Goal: Information Seeking & Learning: Learn about a topic

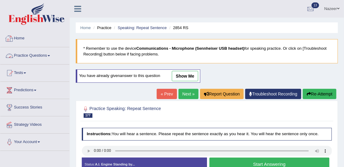
click at [25, 54] on link "Practice Questions" at bounding box center [34, 54] width 69 height 15
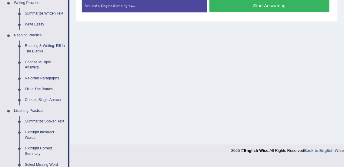
scroll to position [159, 0]
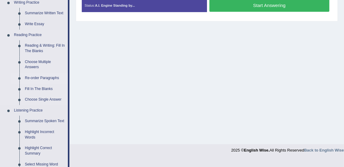
click at [42, 77] on link "Re-order Paragraphs" at bounding box center [45, 78] width 46 height 11
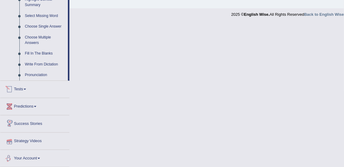
scroll to position [262, 0]
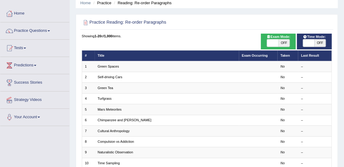
scroll to position [20, 0]
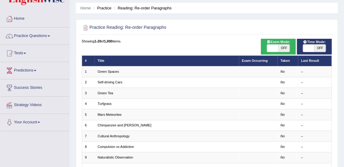
checkbox input "true"
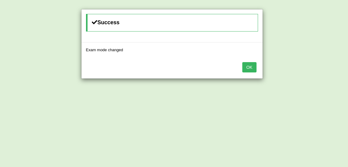
click at [254, 66] on button "OK" at bounding box center [249, 67] width 14 height 10
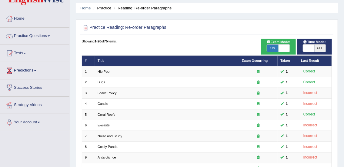
checkbox input "true"
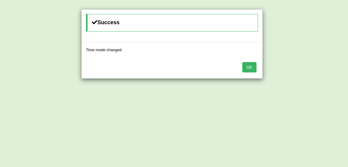
click at [256, 69] on button "OK" at bounding box center [249, 67] width 14 height 10
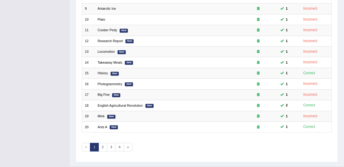
scroll to position [182, 0]
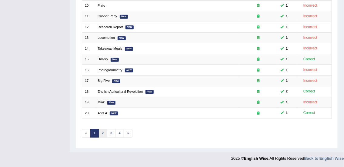
click at [105, 132] on link "2" at bounding box center [102, 133] width 9 height 8
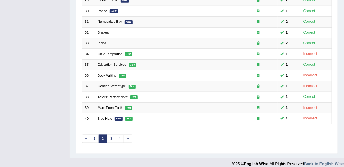
scroll to position [182, 0]
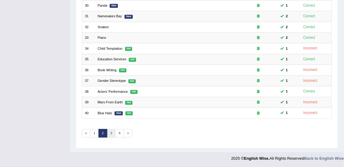
click at [111, 131] on link "3" at bounding box center [111, 133] width 9 height 8
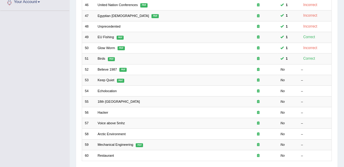
scroll to position [141, 0]
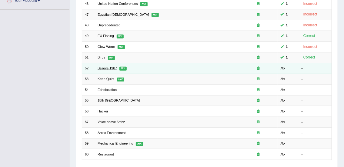
click at [109, 68] on link "Believe 1987" at bounding box center [107, 68] width 19 height 4
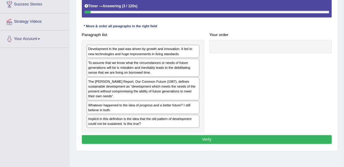
scroll to position [105, 0]
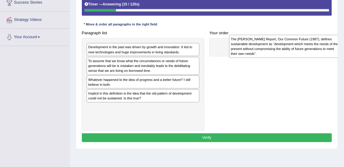
drag, startPoint x: 142, startPoint y: 88, endPoint x: 311, endPoint y: 48, distance: 174.1
click at [311, 48] on div "The Brundtland Report, Our Common Future (1987), defines sustainable developmen…" at bounding box center [285, 46] width 113 height 23
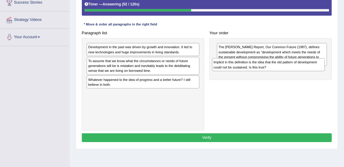
drag, startPoint x: 115, startPoint y: 97, endPoint x: 265, endPoint y: 74, distance: 152.1
click at [265, 73] on div "Paragraph list Development in the past was driven by growth and innovation. It …" at bounding box center [206, 79] width 255 height 102
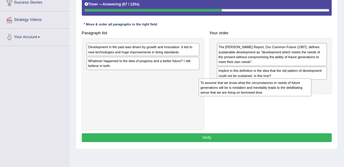
drag, startPoint x: 161, startPoint y: 65, endPoint x: 297, endPoint y: 95, distance: 139.5
click at [296, 95] on div "To assume that we know what the circumstances or needs of future generations wi…" at bounding box center [255, 87] width 113 height 18
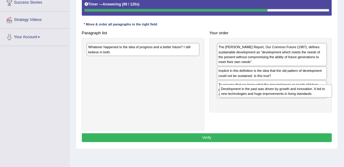
drag, startPoint x: 133, startPoint y: 48, endPoint x: 289, endPoint y: 102, distance: 164.8
click at [289, 102] on div "Paragraph list Development in the past was driven by growth and innovation. It …" at bounding box center [206, 79] width 255 height 102
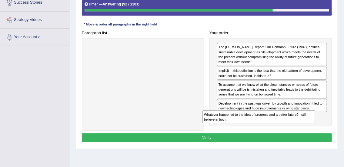
drag, startPoint x: 150, startPoint y: 47, endPoint x: 288, endPoint y: 128, distance: 160.2
click at [288, 128] on div "Paragraph list Whatever happened to the idea of progress and a better future? I…" at bounding box center [206, 79] width 255 height 102
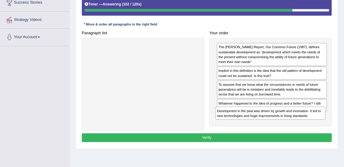
drag, startPoint x: 273, startPoint y: 105, endPoint x: 273, endPoint y: 126, distance: 21.5
click at [273, 126] on div "Paragraph list Correct order Whatever happened to the idea of progress and a be…" at bounding box center [206, 79] width 255 height 102
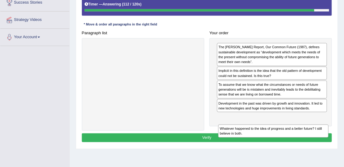
drag, startPoint x: 269, startPoint y: 107, endPoint x: 272, endPoint y: 149, distance: 42.3
click at [272, 150] on div "Home Practice Reading: Re-order Paragraphs Believe 1987 « Prev Next » Report Qu…" at bounding box center [207, 46] width 274 height 303
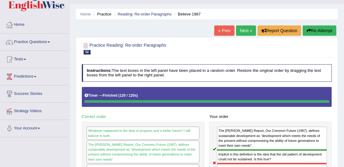
scroll to position [0, 0]
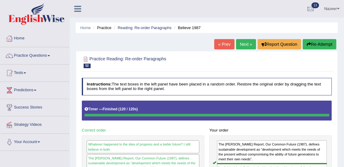
click at [239, 43] on link "Next »" at bounding box center [246, 44] width 20 height 10
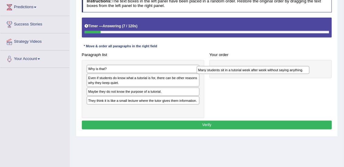
drag, startPoint x: 113, startPoint y: 102, endPoint x: 244, endPoint y: 73, distance: 133.9
click at [244, 73] on div "Paragraph list Why is that? Even if students do know what a tutorial is for, th…" at bounding box center [206, 84] width 255 height 68
click at [105, 68] on div "Why is that?" at bounding box center [143, 69] width 113 height 8
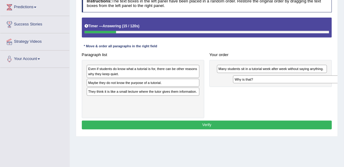
drag, startPoint x: 105, startPoint y: 68, endPoint x: 279, endPoint y: 82, distance: 174.2
click at [279, 82] on div "Why is that?" at bounding box center [289, 79] width 113 height 8
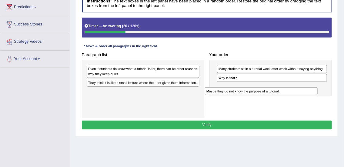
drag, startPoint x: 134, startPoint y: 83, endPoint x: 279, endPoint y: 97, distance: 145.2
click at [279, 97] on div "Paragraph list Even if students do know what a tutorial is for, there can be ot…" at bounding box center [206, 84] width 255 height 68
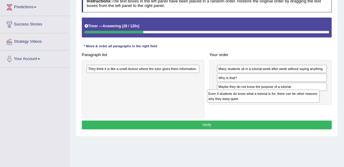
drag, startPoint x: 126, startPoint y: 70, endPoint x: 272, endPoint y: 102, distance: 149.5
click at [272, 102] on div "Even if students do know what a tutorial is for, there can be other reasons why…" at bounding box center [263, 96] width 113 height 13
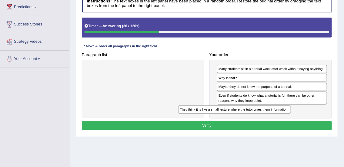
drag, startPoint x: 137, startPoint y: 70, endPoint x: 256, endPoint y: 119, distance: 129.1
click at [250, 120] on div "Instructions: The text boxes in the left panel have been placed in a random ord…" at bounding box center [206, 63] width 253 height 142
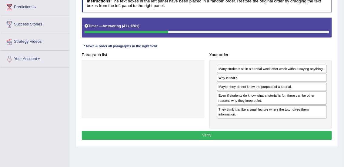
click at [214, 133] on button "Verify" at bounding box center [207, 135] width 250 height 9
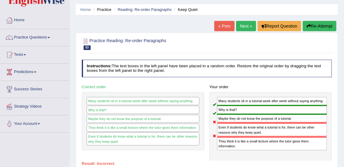
scroll to position [13, 0]
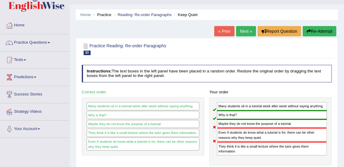
click at [246, 31] on link "Next »" at bounding box center [246, 31] width 20 height 10
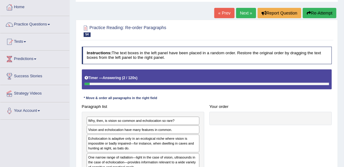
scroll to position [24, 0]
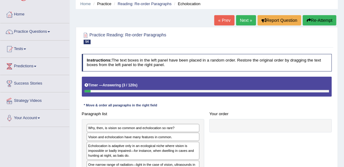
click at [224, 22] on link "« Prev" at bounding box center [224, 20] width 20 height 10
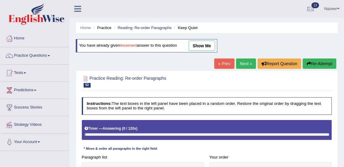
click at [206, 44] on link "show me" at bounding box center [202, 46] width 26 height 10
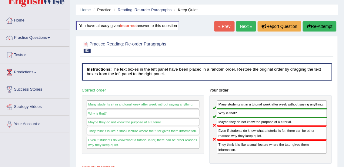
scroll to position [13, 0]
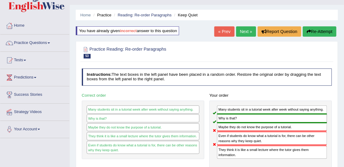
click at [243, 31] on link "Next »" at bounding box center [246, 31] width 20 height 10
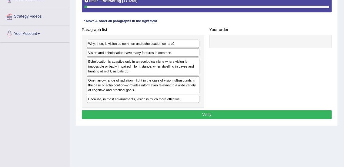
scroll to position [108, 0]
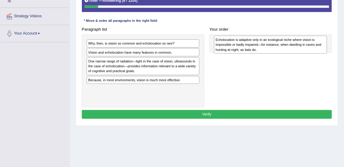
drag, startPoint x: 125, startPoint y: 66, endPoint x: 276, endPoint y: 46, distance: 152.8
click at [276, 46] on div "Echolocation is adaptive only in an ecological niche where vision is impossible…" at bounding box center [270, 45] width 113 height 18
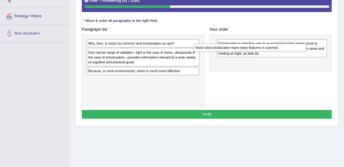
drag, startPoint x: 121, startPoint y: 53, endPoint x: 256, endPoint y: 43, distance: 135.8
click at [256, 44] on div "Vision and echolocation have many features in common." at bounding box center [250, 48] width 113 height 8
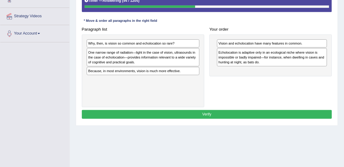
click at [112, 56] on div "One narrow range of radiation—light in the case of vision, ultrasounds in the c…" at bounding box center [143, 57] width 113 height 18
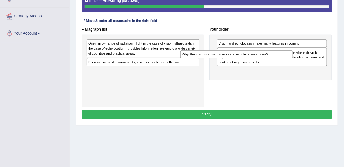
drag, startPoint x: 118, startPoint y: 44, endPoint x: 239, endPoint y: 54, distance: 120.7
click at [238, 55] on div "Paragraph list Why, then, is vision so common and echolocation so rare? One nar…" at bounding box center [206, 66] width 255 height 83
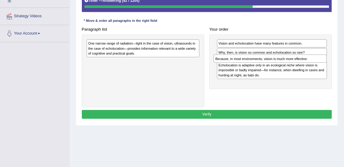
drag, startPoint x: 141, startPoint y: 63, endPoint x: 292, endPoint y: 65, distance: 151.2
click at [292, 65] on div "Paragraph list One narrow range of radiation—light in the case of vision, ultra…" at bounding box center [206, 66] width 255 height 83
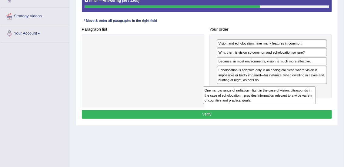
drag, startPoint x: 163, startPoint y: 49, endPoint x: 306, endPoint y: 107, distance: 154.1
click at [306, 107] on div "Paragraph list One narrow range of radiation—light in the case of vision, ultra…" at bounding box center [206, 66] width 255 height 83
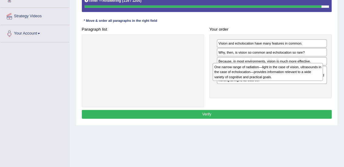
drag, startPoint x: 252, startPoint y: 95, endPoint x: 249, endPoint y: 79, distance: 16.0
click at [249, 79] on div "One narrow range of radiation—light in the case of vision, ultrasounds in the c…" at bounding box center [268, 72] width 110 height 18
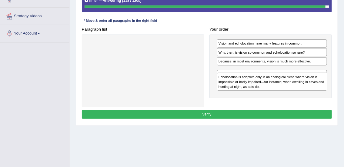
drag, startPoint x: 248, startPoint y: 75, endPoint x: 250, endPoint y: 93, distance: 18.3
click at [250, 93] on div "Vision and echolocation have many features in common. Why, then, is vision so c…" at bounding box center [270, 67] width 122 height 64
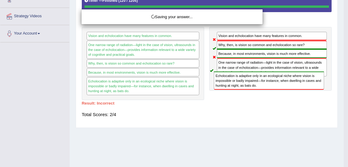
drag, startPoint x: 247, startPoint y: 76, endPoint x: 246, endPoint y: 100, distance: 24.3
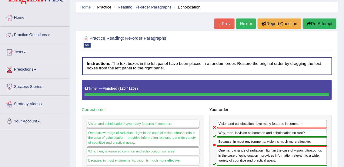
scroll to position [15, 0]
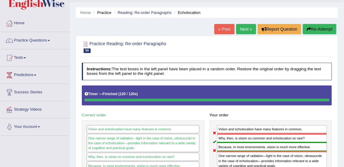
click at [243, 28] on link "Next »" at bounding box center [246, 29] width 20 height 10
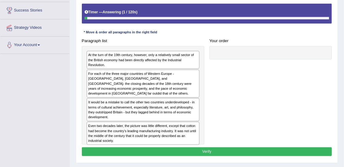
scroll to position [99, 0]
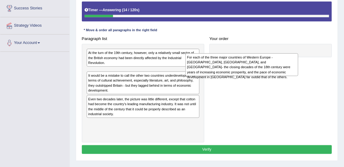
drag, startPoint x: 131, startPoint y: 75, endPoint x: 270, endPoint y: 58, distance: 140.2
click at [270, 58] on div "For each of the three major countries of Western Europe - Britain, France, and …" at bounding box center [241, 64] width 113 height 23
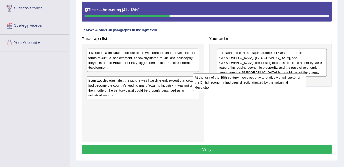
drag, startPoint x: 153, startPoint y: 57, endPoint x: 286, endPoint y: 87, distance: 136.7
click at [286, 87] on div "At the turn of the 19th century, however, only a relatively small sector of the…" at bounding box center [249, 82] width 113 height 18
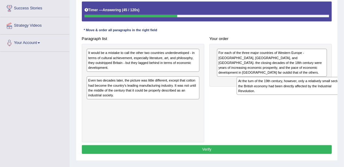
drag, startPoint x: 109, startPoint y: 82, endPoint x: 282, endPoint y: 94, distance: 172.8
click at [282, 94] on div "At the turn of the 19th century, however, only a relatively small sector of the…" at bounding box center [293, 86] width 113 height 18
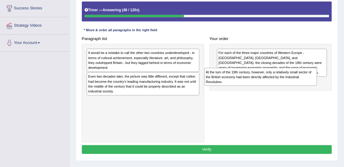
drag, startPoint x: 156, startPoint y: 82, endPoint x: 296, endPoint y: 83, distance: 139.7
click at [296, 83] on div "At the turn of the 19th century, however, only a relatively small sector of the…" at bounding box center [260, 77] width 113 height 18
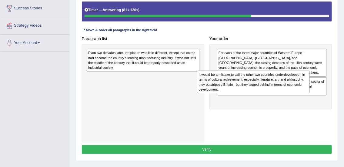
drag, startPoint x: 152, startPoint y: 63, endPoint x: 283, endPoint y: 91, distance: 134.4
click at [283, 91] on div "It would be a mistake to call the other two countries underdeveloped - in terms…" at bounding box center [253, 82] width 113 height 23
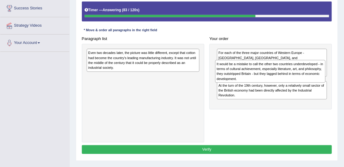
drag, startPoint x: 255, startPoint y: 100, endPoint x: 254, endPoint y: 74, distance: 26.4
click at [254, 74] on div "It would be a mistake to call the other two countries underdeveloped - in terms…" at bounding box center [270, 71] width 110 height 23
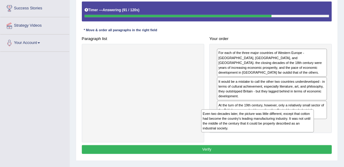
drag, startPoint x: 140, startPoint y: 61, endPoint x: 276, endPoint y: 135, distance: 155.0
click at [276, 135] on div "Paragraph list Even two decades later, the picture was little different, except…" at bounding box center [206, 88] width 255 height 108
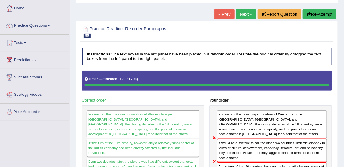
scroll to position [28, 0]
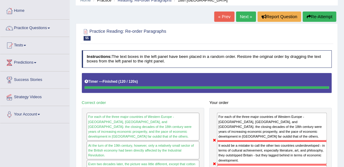
click at [246, 17] on link "Next »" at bounding box center [246, 17] width 20 height 10
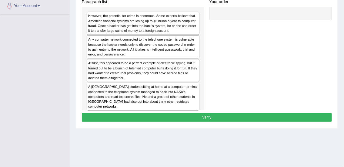
scroll to position [137, 0]
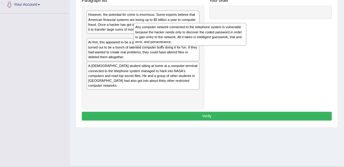
drag, startPoint x: 138, startPoint y: 46, endPoint x: 283, endPoint y: 16, distance: 147.6
click at [246, 23] on div "Any computer network connected to the telephone system is vulnerable because th…" at bounding box center [190, 34] width 113 height 23
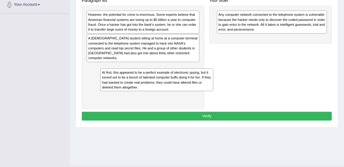
drag, startPoint x: 154, startPoint y: 44, endPoint x: 169, endPoint y: 90, distance: 48.7
click at [170, 90] on div "At first, this appeared to be a perfect example of electronic spying, but it tu…" at bounding box center [156, 79] width 113 height 23
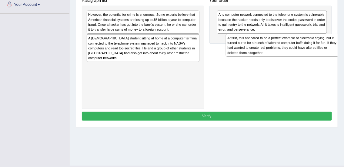
drag, startPoint x: 121, startPoint y: 70, endPoint x: 286, endPoint y: 53, distance: 166.1
click at [286, 53] on div "At first, this appeared to be a perfect example of electronic spying, but it tu…" at bounding box center [282, 45] width 113 height 23
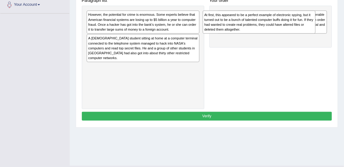
drag, startPoint x: 154, startPoint y: 70, endPoint x: 294, endPoint y: 25, distance: 146.6
click at [294, 25] on div "At first, this appeared to be a perfect example of electronic spying, but it tu…" at bounding box center [259, 22] width 113 height 23
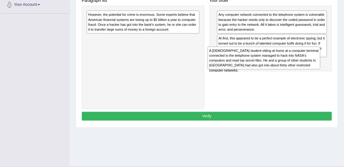
drag, startPoint x: 160, startPoint y: 42, endPoint x: 314, endPoint y: 66, distance: 156.1
click at [313, 66] on div "A [DEMOGRAPHIC_DATA] student sitting at home at a computer terminal connected t…" at bounding box center [264, 58] width 113 height 23
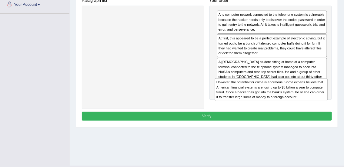
drag, startPoint x: 155, startPoint y: 22, endPoint x: 308, endPoint y: 105, distance: 173.2
click at [308, 105] on div "Paragraph list However, the potential for crime is enormous. Some experts belie…" at bounding box center [206, 52] width 255 height 113
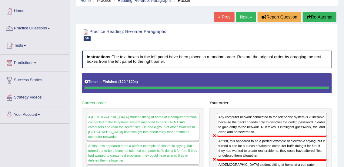
scroll to position [24, 0]
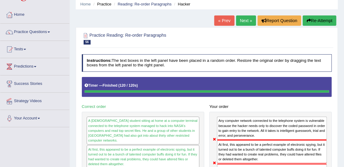
click at [243, 21] on link "Next »" at bounding box center [246, 20] width 20 height 10
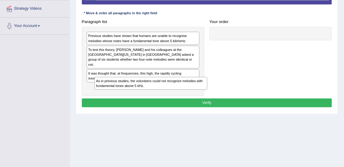
drag, startPoint x: 134, startPoint y: 89, endPoint x: 145, endPoint y: 98, distance: 14.6
click at [145, 98] on div "Instructions: The text boxes in the left panel have been placed in a random ord…" at bounding box center [206, 35] width 253 height 152
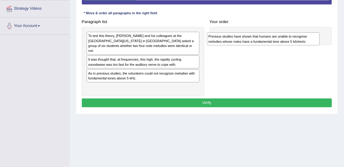
drag, startPoint x: 117, startPoint y: 37, endPoint x: 264, endPoint y: 40, distance: 146.7
click at [264, 40] on div "Previous studies have shown that humans are unable to recognise melodies whose …" at bounding box center [263, 38] width 113 height 13
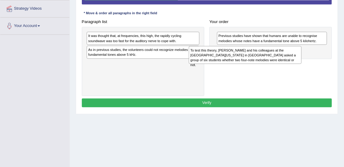
drag, startPoint x: 138, startPoint y: 42, endPoint x: 265, endPoint y: 61, distance: 128.9
click at [265, 61] on div "To test this theory, Andrew Oxenham and his colleagues at the University of Min…" at bounding box center [245, 55] width 113 height 18
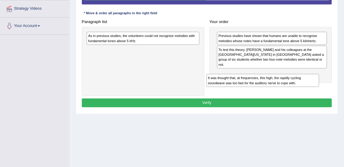
drag, startPoint x: 159, startPoint y: 37, endPoint x: 303, endPoint y: 88, distance: 152.0
click at [302, 89] on div "Paragraph list It was thought that, at frequencies, this high, the rapidly cycl…" at bounding box center [206, 56] width 255 height 79
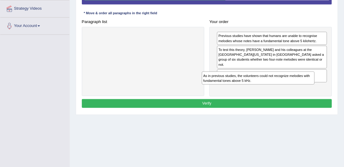
drag, startPoint x: 138, startPoint y: 37, endPoint x: 275, endPoint y: 84, distance: 145.6
click at [275, 86] on div "Paragraph list As in previous studies, the volunteers could not recognize melod…" at bounding box center [206, 56] width 255 height 79
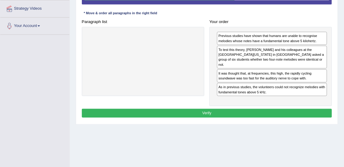
click at [226, 109] on button "Verify" at bounding box center [207, 113] width 250 height 9
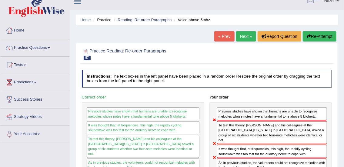
scroll to position [4, 0]
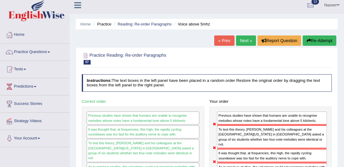
click at [238, 42] on link "Next »" at bounding box center [246, 40] width 20 height 10
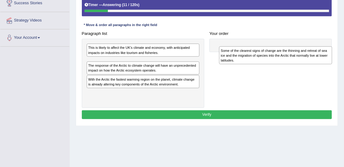
drag, startPoint x: 115, startPoint y: 68, endPoint x: 275, endPoint y: 58, distance: 160.3
click at [274, 59] on div "Some of the clearest signs of change are the thinning and retreat of sea ice an…" at bounding box center [275, 55] width 113 height 18
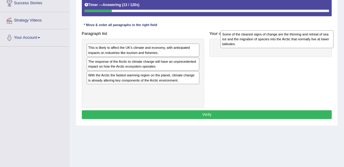
drag, startPoint x: 161, startPoint y: 65, endPoint x: 321, endPoint y: 38, distance: 161.9
click at [321, 38] on div "Some of the clearest signs of change are the thinning and retreat of sea ice an…" at bounding box center [277, 39] width 113 height 18
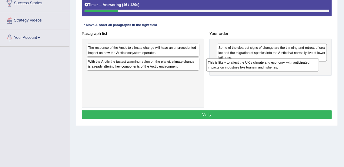
drag, startPoint x: 159, startPoint y: 51, endPoint x: 309, endPoint y: 71, distance: 151.3
click at [309, 71] on div "This is likely to affect the UK’s climate and economy, with anticipated impacts…" at bounding box center [262, 64] width 113 height 13
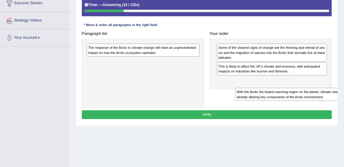
drag, startPoint x: 139, startPoint y: 66, endPoint x: 313, endPoint y: 101, distance: 177.4
click at [313, 101] on div "Paragraph list The response of the Arctic to climate change will have an unprec…" at bounding box center [206, 68] width 255 height 79
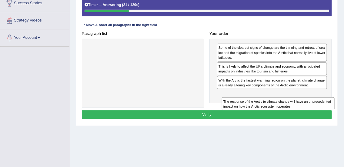
drag, startPoint x: 122, startPoint y: 50, endPoint x: 283, endPoint y: 115, distance: 173.9
click at [283, 115] on div "Instructions: The text boxes in the left panel have been placed in a random ord…" at bounding box center [206, 47] width 253 height 152
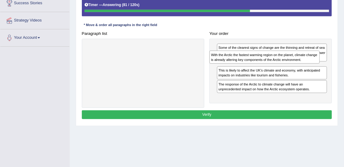
drag, startPoint x: 250, startPoint y: 83, endPoint x: 245, endPoint y: 64, distance: 20.0
click at [244, 62] on div "With the Arctic the fastest warming region on the planet, climate change is alr…" at bounding box center [264, 57] width 110 height 13
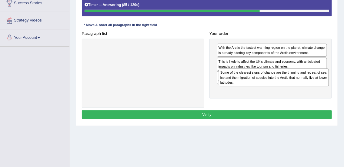
drag, startPoint x: 239, startPoint y: 51, endPoint x: 242, endPoint y: 82, distance: 31.1
click at [242, 82] on div "Some of the clearest signs of change are the thinning and retreat of sea ice an…" at bounding box center [274, 77] width 110 height 18
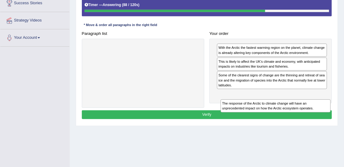
drag, startPoint x: 242, startPoint y: 76, endPoint x: 246, endPoint y: 110, distance: 33.7
click at [246, 110] on div "Instructions: The text boxes in the left panel have been placed in a random ord…" at bounding box center [206, 47] width 253 height 152
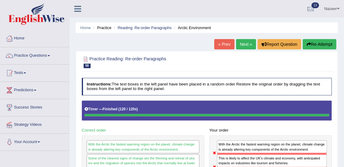
click at [249, 44] on link "Next »" at bounding box center [246, 44] width 20 height 10
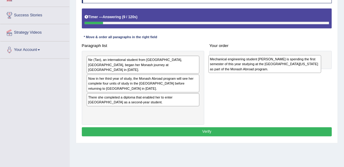
drag, startPoint x: 133, startPoint y: 64, endPoint x: 278, endPoint y: 65, distance: 145.2
click at [278, 65] on div "Mechanical engineering student [PERSON_NAME] is spending the first semester of …" at bounding box center [265, 64] width 113 height 18
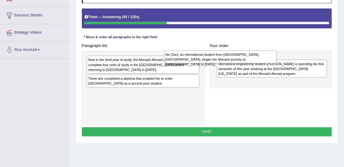
drag, startPoint x: 172, startPoint y: 63, endPoint x: 275, endPoint y: 56, distance: 102.3
click at [268, 58] on div "Ne (Tan), an international student from [GEOGRAPHIC_DATA], [GEOGRAPHIC_DATA], b…" at bounding box center [220, 57] width 113 height 13
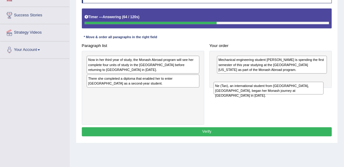
drag, startPoint x: 247, startPoint y: 64, endPoint x: 245, endPoint y: 96, distance: 32.2
click at [245, 96] on div "Paragraph list Now in her third year of study, the Monash Abroad program will s…" at bounding box center [206, 83] width 255 height 84
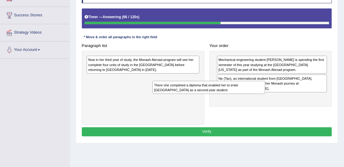
drag, startPoint x: 140, startPoint y: 83, endPoint x: 273, endPoint y: 97, distance: 134.1
click at [273, 97] on div "Paragraph list Now in her third year of study, the Monash Abroad program will s…" at bounding box center [206, 83] width 255 height 84
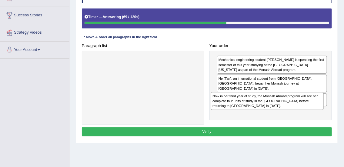
drag, startPoint x: 138, startPoint y: 68, endPoint x: 286, endPoint y: 113, distance: 154.9
click at [286, 113] on div "Paragraph list Now in her third year of study, the Monash Abroad program will s…" at bounding box center [206, 83] width 255 height 84
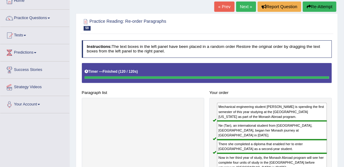
scroll to position [35, 0]
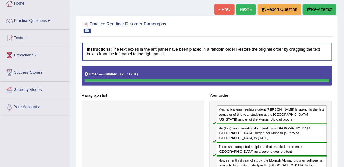
click at [244, 10] on link "Next »" at bounding box center [246, 9] width 20 height 10
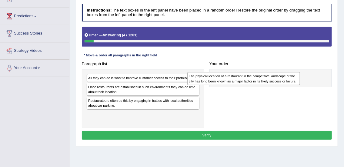
drag, startPoint x: 111, startPoint y: 102, endPoint x: 232, endPoint y: 80, distance: 122.9
click at [232, 80] on div "The physical location of a restaurant in the competitive landscape of the city …" at bounding box center [243, 78] width 113 height 13
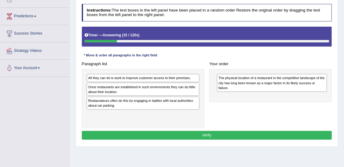
click at [114, 89] on div "Once restaurants are established in such environments they can do little about …" at bounding box center [143, 89] width 113 height 13
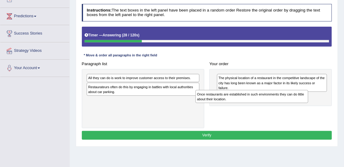
drag, startPoint x: 120, startPoint y: 91, endPoint x: 263, endPoint y: 104, distance: 143.3
click at [258, 105] on div "Paragraph list All they can do is work to improve customer access to their prem…" at bounding box center [206, 93] width 255 height 69
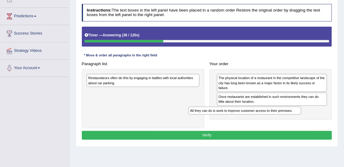
drag, startPoint x: 161, startPoint y: 78, endPoint x: 285, endPoint y: 118, distance: 130.6
click at [283, 118] on div "Paragraph list All they can do is work to improve customer access to their prem…" at bounding box center [206, 93] width 255 height 69
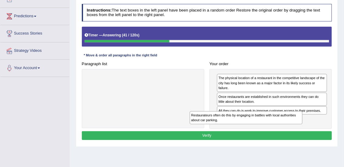
drag, startPoint x: 158, startPoint y: 82, endPoint x: 283, endPoint y: 129, distance: 133.7
click at [283, 129] on div "Instructions: The text boxes in the left panel have been placed in a random ord…" at bounding box center [206, 73] width 253 height 143
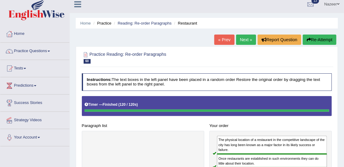
scroll to position [3, 0]
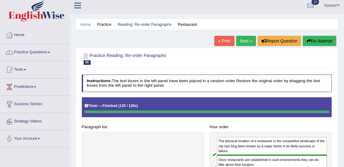
click at [27, 54] on link "Practice Questions" at bounding box center [34, 51] width 69 height 15
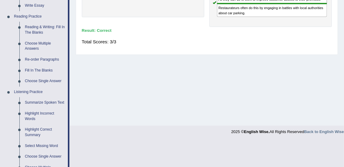
scroll to position [190, 0]
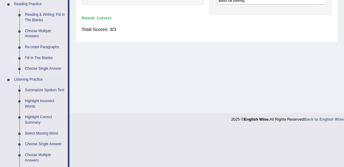
click at [42, 61] on link "Fill In The Blanks" at bounding box center [45, 58] width 46 height 11
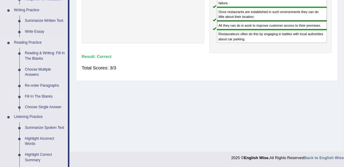
scroll to position [275, 0]
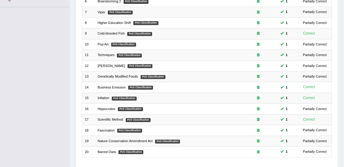
scroll to position [182, 0]
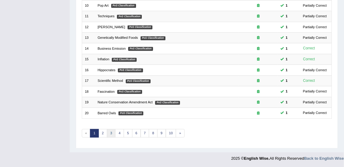
click at [111, 132] on link "3" at bounding box center [111, 133] width 9 height 8
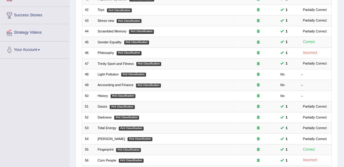
scroll to position [91, 0]
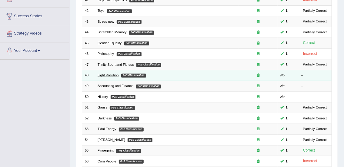
click at [107, 74] on link "Light Pollution" at bounding box center [108, 75] width 21 height 4
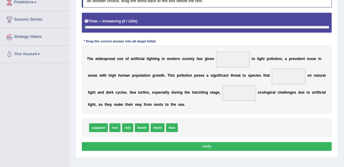
scroll to position [88, 0]
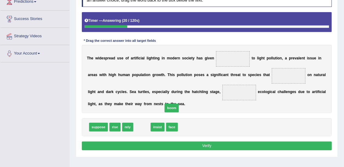
drag, startPoint x: 143, startPoint y: 125, endPoint x: 223, endPoint y: 68, distance: 98.2
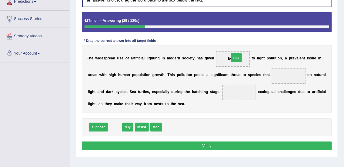
drag, startPoint x: 112, startPoint y: 126, endPoint x: 256, endPoint y: 44, distance: 165.1
click at [256, 44] on div "Instructions: In the text below some words are missing. Drag words from the box…" at bounding box center [206, 70] width 253 height 167
drag, startPoint x: 230, startPoint y: 58, endPoint x: 138, endPoint y: 136, distance: 120.0
drag, startPoint x: 115, startPoint y: 127, endPoint x: 268, endPoint y: 30, distance: 180.9
click at [268, 30] on div "Instructions: In the text below some words are missing. Drag words from the box…" at bounding box center [206, 70] width 253 height 167
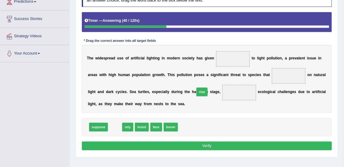
drag, startPoint x: 116, startPoint y: 127, endPoint x: 236, endPoint y: 73, distance: 131.6
click at [234, 76] on div "Instructions: In the text below some words are missing. Drag words from the box…" at bounding box center [206, 70] width 253 height 167
drag, startPoint x: 115, startPoint y: 126, endPoint x: 223, endPoint y: 49, distance: 132.4
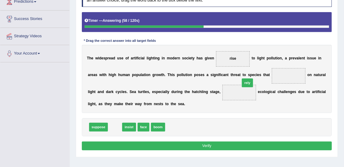
drag, startPoint x: 115, startPoint y: 126, endPoint x: 301, endPoint y: 70, distance: 194.0
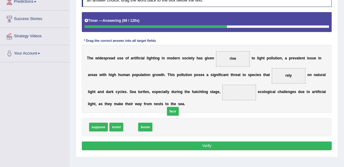
drag, startPoint x: 133, startPoint y: 125, endPoint x: 236, endPoint y: 98, distance: 106.5
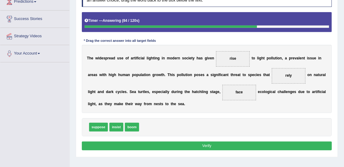
click at [252, 145] on button "Verify" at bounding box center [207, 146] width 250 height 9
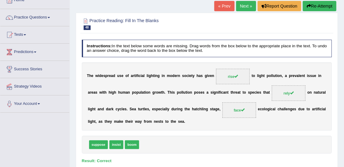
scroll to position [4, 0]
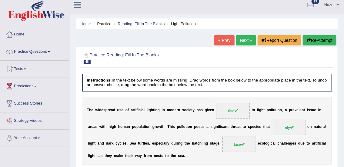
click at [245, 38] on link "Next »" at bounding box center [246, 40] width 20 height 10
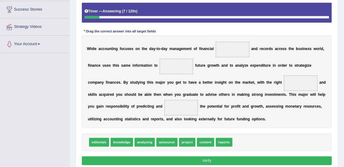
scroll to position [97, 0]
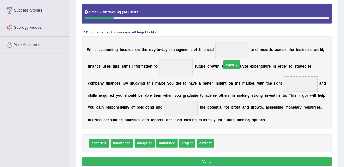
drag, startPoint x: 225, startPoint y: 143, endPoint x: 234, endPoint y: 48, distance: 95.3
click at [142, 141] on span "analyzing" at bounding box center [145, 143] width 20 height 9
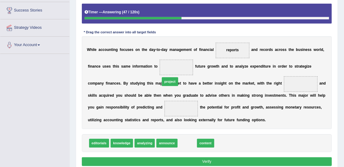
drag, startPoint x: 188, startPoint y: 142, endPoint x: 167, endPoint y: 68, distance: 76.1
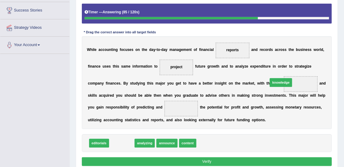
drag, startPoint x: 122, startPoint y: 142, endPoint x: 316, endPoint y: 72, distance: 207.0
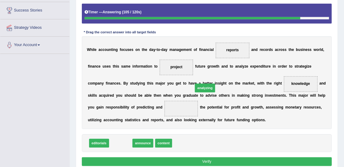
drag, startPoint x: 124, startPoint y: 143, endPoint x: 223, endPoint y: 78, distance: 118.9
click at [223, 78] on div "Instructions: In the text below some words are missing. Drag words from the box…" at bounding box center [206, 74] width 253 height 192
drag, startPoint x: 122, startPoint y: 142, endPoint x: 207, endPoint y: 77, distance: 106.8
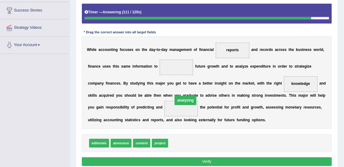
drag, startPoint x: 179, startPoint y: 68, endPoint x: 189, endPoint y: 112, distance: 45.0
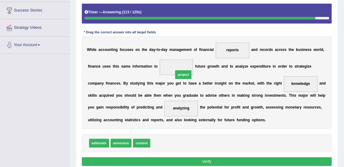
drag, startPoint x: 158, startPoint y: 143, endPoint x: 186, endPoint y: 62, distance: 85.2
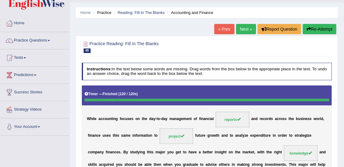
scroll to position [8, 0]
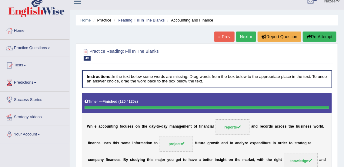
click at [242, 38] on link "Next »" at bounding box center [246, 37] width 20 height 10
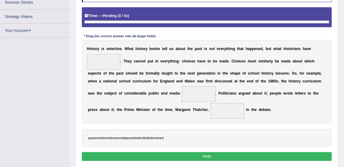
scroll to position [105, 0]
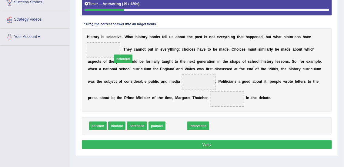
drag, startPoint x: 176, startPoint y: 126, endPoint x: 109, endPoint y: 45, distance: 105.7
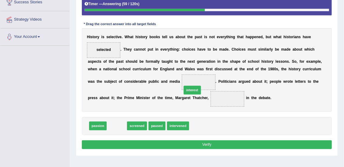
drag, startPoint x: 116, startPoint y: 125, endPoint x: 205, endPoint y: 83, distance: 98.2
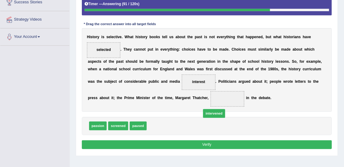
drag, startPoint x: 161, startPoint y: 124, endPoint x: 231, endPoint y: 104, distance: 73.0
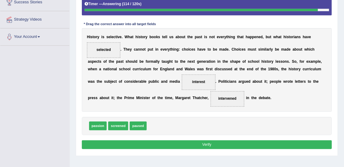
click at [275, 143] on button "Verify" at bounding box center [207, 144] width 250 height 9
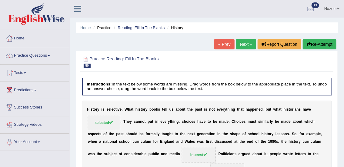
scroll to position [0, 0]
click at [140, 28] on link "Reading: Fill In The Blanks" at bounding box center [141, 27] width 47 height 5
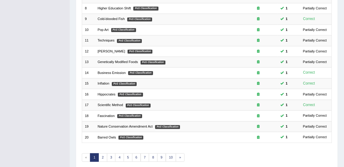
scroll to position [182, 0]
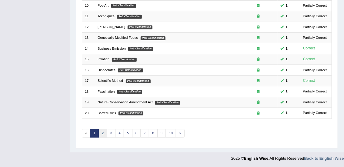
click at [103, 134] on link "2" at bounding box center [102, 133] width 9 height 8
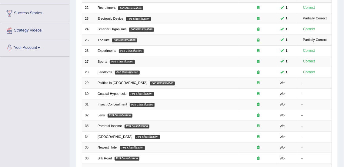
scroll to position [91, 0]
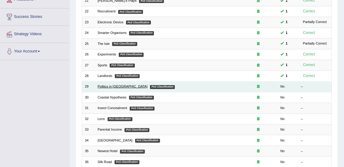
click at [109, 87] on link "Politics in [GEOGRAPHIC_DATA]" at bounding box center [123, 87] width 50 height 4
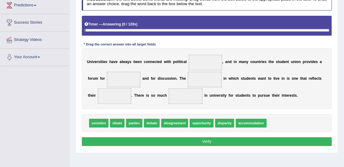
scroll to position [89, 0]
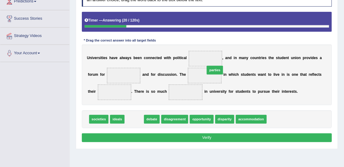
drag, startPoint x: 135, startPoint y: 118, endPoint x: 230, endPoint y: 61, distance: 111.0
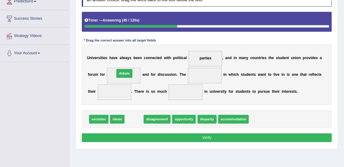
drag, startPoint x: 138, startPoint y: 118, endPoint x: 126, endPoint y: 64, distance: 55.2
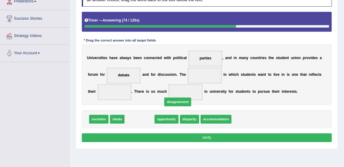
drag, startPoint x: 136, startPoint y: 119, endPoint x: 191, endPoint y: 94, distance: 59.9
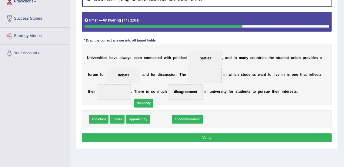
drag, startPoint x: 164, startPoint y: 118, endPoint x: 130, endPoint y: 89, distance: 44.4
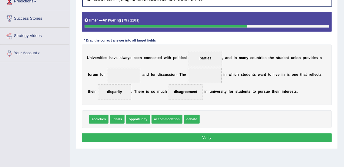
drag, startPoint x: 192, startPoint y: 118, endPoint x: 155, endPoint y: 86, distance: 48.3
drag, startPoint x: 182, startPoint y: 91, endPoint x: 124, endPoint y: 69, distance: 61.4
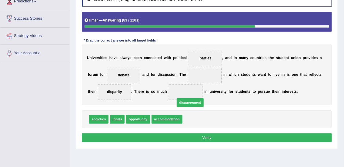
drag, startPoint x: 200, startPoint y: 117, endPoint x: 191, endPoint y: 96, distance: 22.5
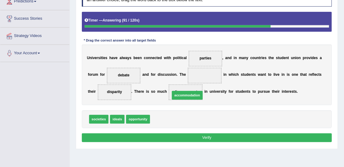
drag, startPoint x: 165, startPoint y: 117, endPoint x: 197, endPoint y: 79, distance: 49.7
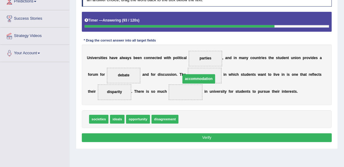
drag, startPoint x: 191, startPoint y: 91, endPoint x: 202, endPoint y: 75, distance: 18.9
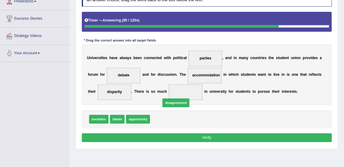
drag, startPoint x: 164, startPoint y: 118, endPoint x: 178, endPoint y: 96, distance: 26.2
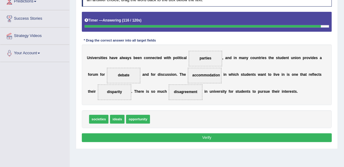
click at [194, 136] on button "Verify" at bounding box center [207, 137] width 250 height 9
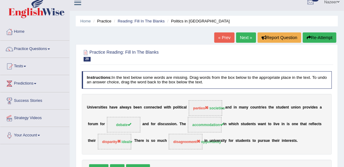
scroll to position [0, 0]
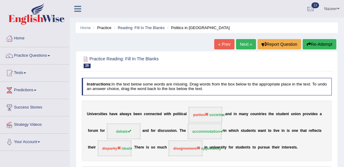
click at [243, 43] on link "Next »" at bounding box center [246, 44] width 20 height 10
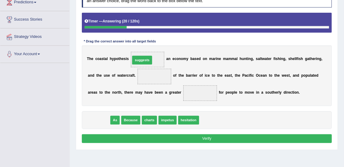
drag, startPoint x: 97, startPoint y: 119, endPoint x: 149, endPoint y: 47, distance: 88.6
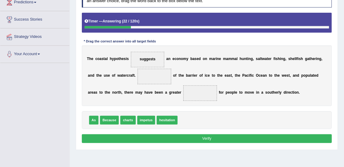
click at [165, 75] on span at bounding box center [155, 76] width 34 height 15
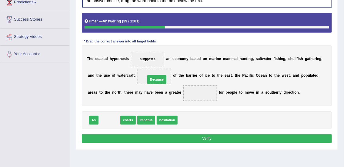
drag, startPoint x: 110, startPoint y: 120, endPoint x: 166, endPoint y: 72, distance: 73.7
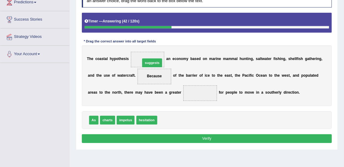
drag, startPoint x: 170, startPoint y: 120, endPoint x: 150, endPoint y: 52, distance: 70.4
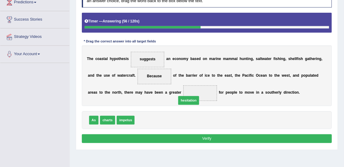
drag, startPoint x: 148, startPoint y: 119, endPoint x: 200, endPoint y: 95, distance: 57.6
click at [173, 136] on button "Verify" at bounding box center [207, 138] width 250 height 9
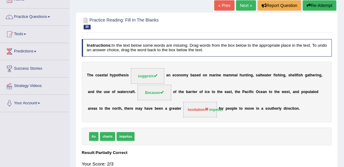
scroll to position [38, 0]
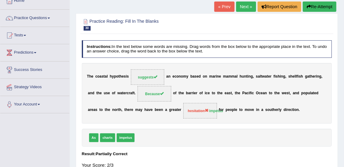
click at [251, 4] on link "Next »" at bounding box center [246, 7] width 20 height 10
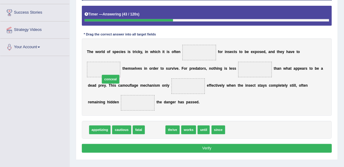
drag, startPoint x: 158, startPoint y: 128, endPoint x: 105, endPoint y: 66, distance: 81.3
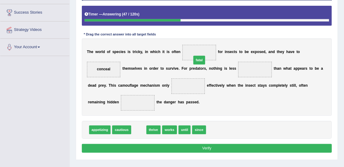
drag, startPoint x: 139, startPoint y: 130, endPoint x: 210, endPoint y: 48, distance: 109.0
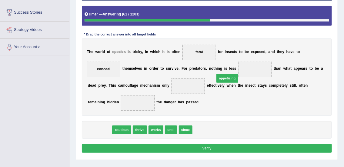
drag, startPoint x: 98, startPoint y: 130, endPoint x: 249, endPoint y: 69, distance: 163.5
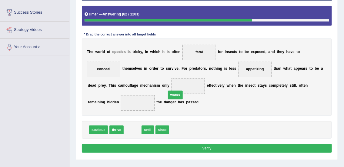
drag, startPoint x: 132, startPoint y: 129, endPoint x: 195, endPoint y: 79, distance: 79.9
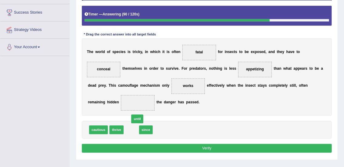
drag, startPoint x: 133, startPoint y: 128, endPoint x: 140, endPoint y: 105, distance: 23.8
click at [154, 151] on button "Verify" at bounding box center [207, 148] width 250 height 9
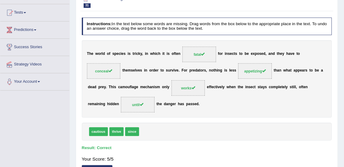
scroll to position [30, 0]
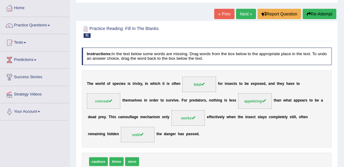
click at [241, 15] on link "Next »" at bounding box center [246, 14] width 20 height 10
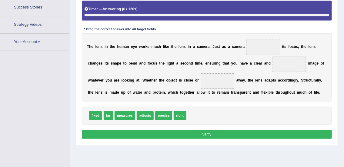
scroll to position [118, 0]
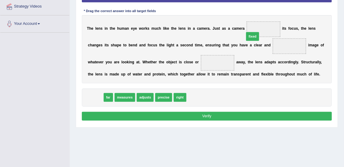
drag, startPoint x: 98, startPoint y: 97, endPoint x: 283, endPoint y: 25, distance: 198.6
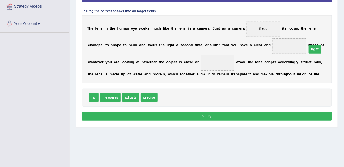
drag, startPoint x: 168, startPoint y: 95, endPoint x: 336, endPoint y: 39, distance: 177.5
click at [336, 39] on div "Practice Reading: Fill In The Blanks 32 Lens Instructions: In the text below so…" at bounding box center [207, 30] width 262 height 195
drag, startPoint x: 165, startPoint y: 97, endPoint x: 289, endPoint y: 42, distance: 135.9
drag, startPoint x: 164, startPoint y: 97, endPoint x: 267, endPoint y: 14, distance: 132.8
click at [267, 14] on div "Instructions: In the text below some words are missing. Drag words from the box…" at bounding box center [206, 40] width 253 height 167
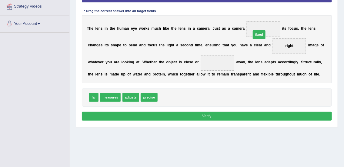
drag, startPoint x: 168, startPoint y: 97, endPoint x: 279, endPoint y: 22, distance: 133.6
drag, startPoint x: 92, startPoint y: 97, endPoint x: 216, endPoint y: 59, distance: 130.5
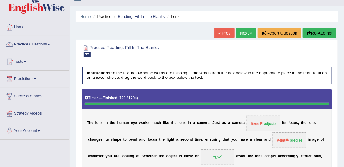
scroll to position [0, 0]
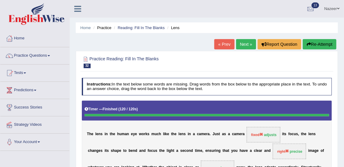
click at [242, 44] on link "Next »" at bounding box center [246, 44] width 20 height 10
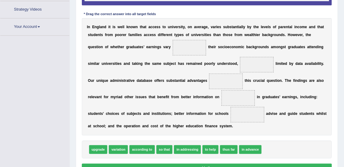
scroll to position [136, 0]
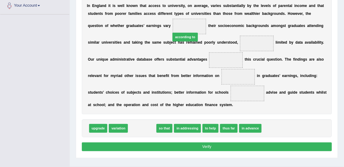
drag, startPoint x: 137, startPoint y: 129, endPoint x: 187, endPoint y: 20, distance: 120.3
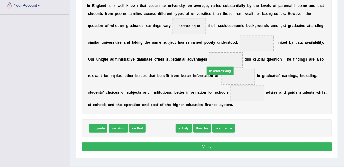
drag, startPoint x: 165, startPoint y: 128, endPoint x: 239, endPoint y: 57, distance: 102.2
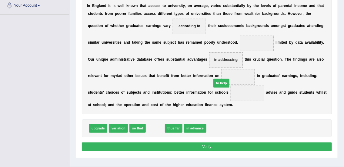
drag, startPoint x: 155, startPoint y: 128, endPoint x: 236, endPoint y: 73, distance: 98.0
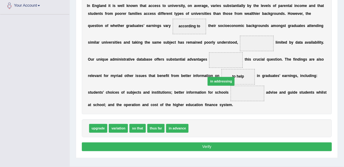
drag, startPoint x: 197, startPoint y: 127, endPoint x: 219, endPoint y: 66, distance: 64.9
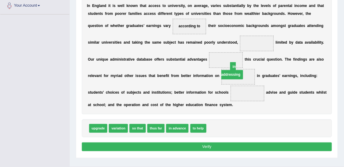
drag, startPoint x: 236, startPoint y: 75, endPoint x: 228, endPoint y: 59, distance: 17.8
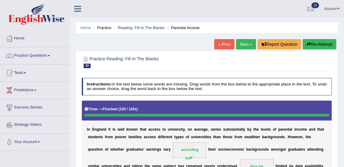
scroll to position [0, 0]
click at [107, 54] on div at bounding box center [207, 62] width 250 height 16
click at [242, 40] on link "Next »" at bounding box center [246, 44] width 20 height 10
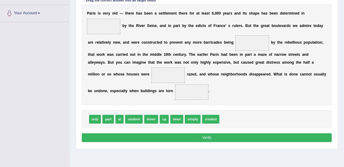
scroll to position [130, 0]
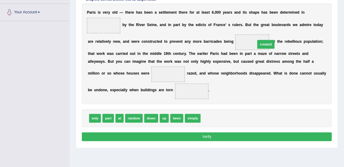
drag, startPoint x: 213, startPoint y: 118, endPoint x: 277, endPoint y: 31, distance: 108.1
drag, startPoint x: 152, startPoint y: 118, endPoint x: 164, endPoint y: 64, distance: 55.3
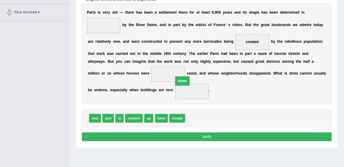
drag, startPoint x: 166, startPoint y: 73, endPoint x: 192, endPoint y: 88, distance: 30.1
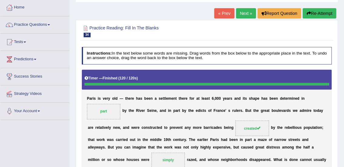
scroll to position [0, 0]
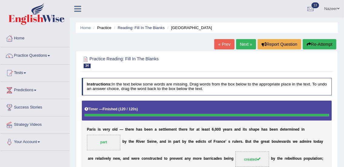
click at [31, 55] on link "Practice Questions" at bounding box center [34, 54] width 69 height 15
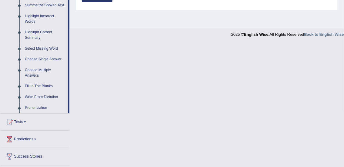
scroll to position [280, 0]
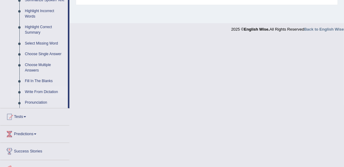
click at [42, 93] on link "Write From Dictation" at bounding box center [45, 92] width 46 height 11
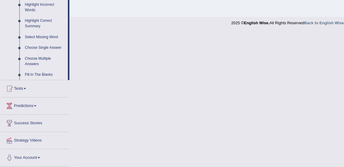
scroll to position [307, 0]
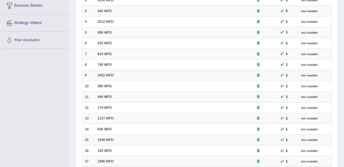
scroll to position [182, 0]
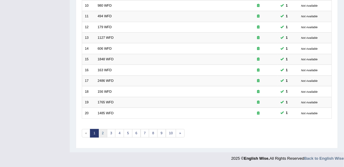
click at [103, 133] on link "2" at bounding box center [102, 133] width 9 height 8
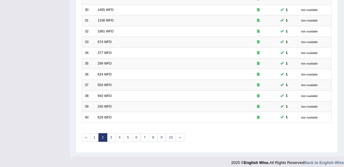
scroll to position [182, 0]
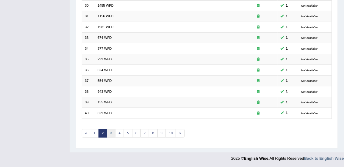
click at [111, 132] on link "3" at bounding box center [111, 133] width 9 height 8
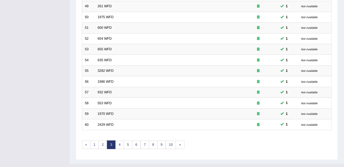
scroll to position [182, 0]
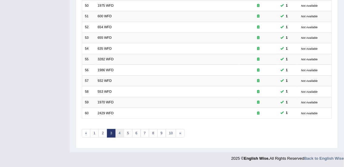
click at [119, 132] on link "4" at bounding box center [119, 133] width 9 height 8
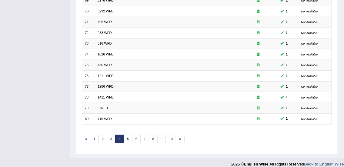
scroll to position [182, 0]
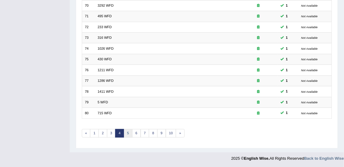
click at [127, 132] on link "5" at bounding box center [128, 133] width 9 height 8
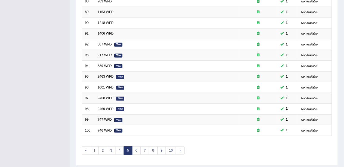
scroll to position [166, 0]
click at [136, 148] on link "6" at bounding box center [136, 150] width 9 height 8
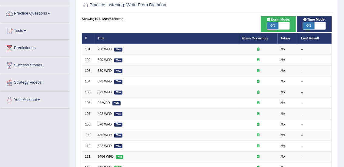
scroll to position [42, 0]
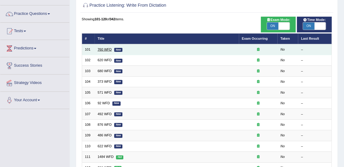
click at [110, 49] on link "760 WFD" at bounding box center [105, 50] width 14 height 4
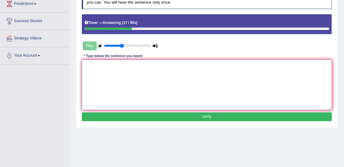
scroll to position [87, 0]
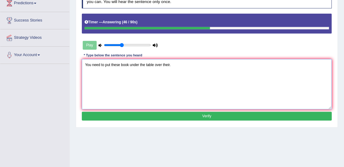
type textarea "You need to put these book under the table over their."
click at [231, 117] on button "Verify" at bounding box center [207, 116] width 250 height 9
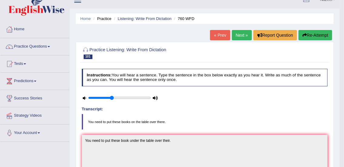
scroll to position [8, 0]
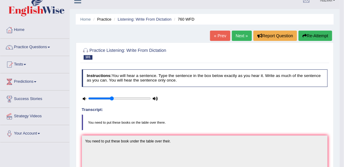
click at [242, 39] on link "Next »" at bounding box center [242, 36] width 20 height 10
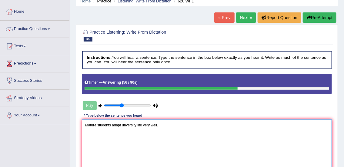
scroll to position [41, 0]
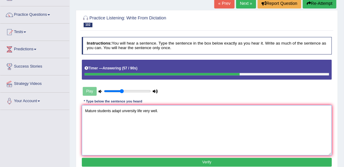
type textarea "Mature students adapt unversity life very well."
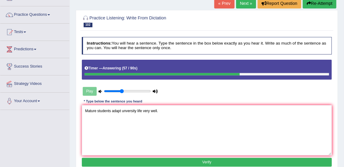
click at [218, 162] on button "Verify" at bounding box center [207, 162] width 250 height 9
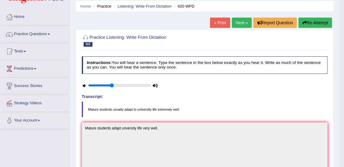
scroll to position [3, 0]
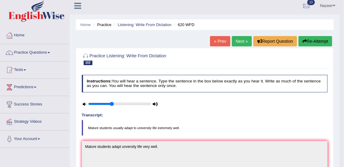
click at [238, 39] on link "Next »" at bounding box center [242, 41] width 20 height 10
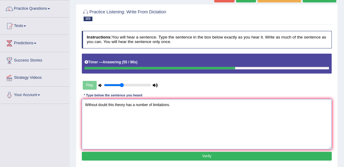
scroll to position [47, 0]
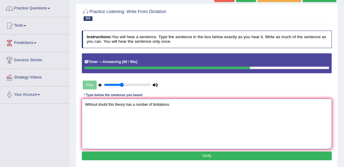
type textarea "Without doubt this theory has a number of limitations."
click at [303, 154] on button "Verify" at bounding box center [207, 156] width 250 height 9
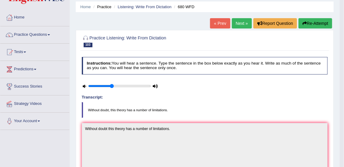
scroll to position [18, 0]
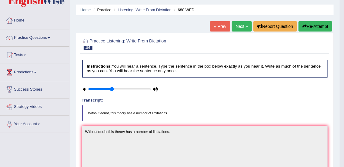
click at [239, 26] on link "Next »" at bounding box center [242, 26] width 20 height 10
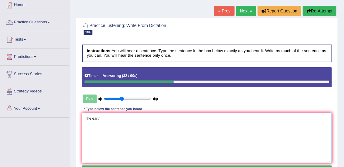
scroll to position [34, 0]
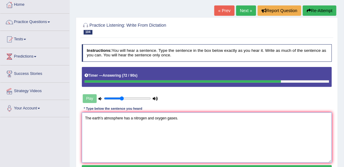
click at [133, 117] on textarea "The earth's atmosphere has a nitrogen and oxygen gases." at bounding box center [207, 137] width 250 height 50
type textarea "The earth's atmosphere consists of a nitrogen and oxygen gases."
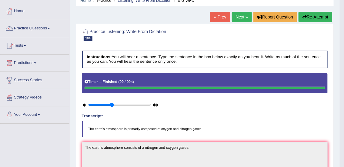
scroll to position [0, 0]
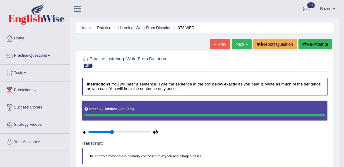
click at [240, 42] on link "Next »" at bounding box center [242, 44] width 20 height 10
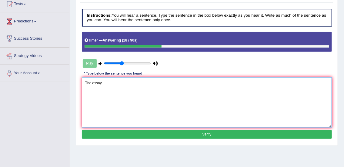
scroll to position [80, 0]
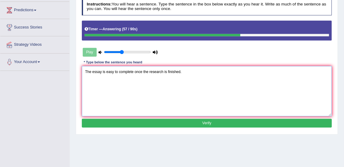
type textarea "The essay is easy to complete once the research is finished."
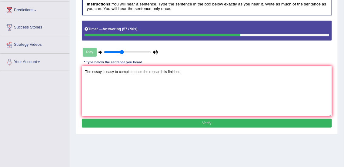
click at [236, 122] on button "Verify" at bounding box center [207, 123] width 250 height 9
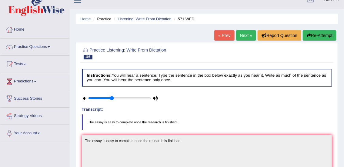
scroll to position [5, 0]
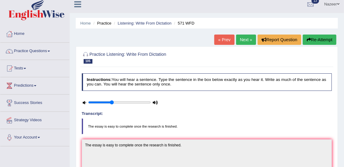
click at [242, 44] on link "Next »" at bounding box center [246, 40] width 20 height 10
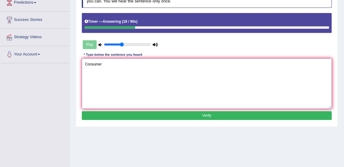
scroll to position [88, 0]
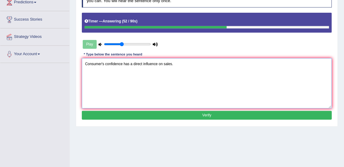
type textarea "Consumer's confidence has a direct influence on sales."
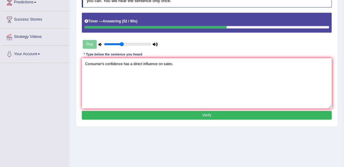
click at [197, 118] on button "Verify" at bounding box center [207, 115] width 250 height 9
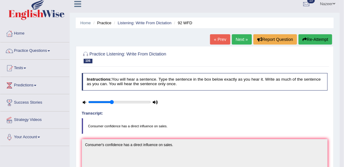
scroll to position [4, 0]
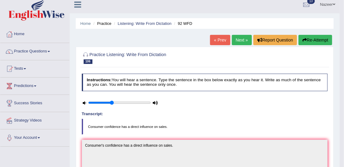
click at [240, 37] on link "Next »" at bounding box center [242, 40] width 20 height 10
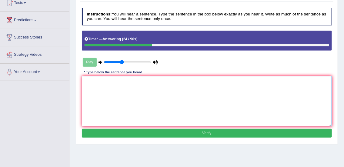
scroll to position [90, 0]
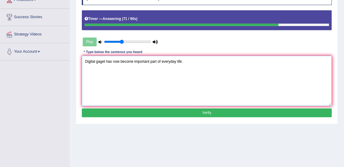
click at [102, 62] on textarea "Digital gaget has now become important part of everyday life." at bounding box center [207, 81] width 250 height 50
type textarea "Digital gaget has now become important part of everyday life."
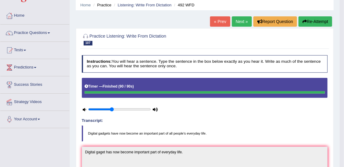
scroll to position [22, 0]
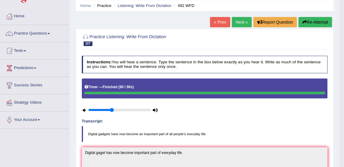
click at [243, 10] on ul "Home Practice Listening: Write From Dictation 492 WFD" at bounding box center [205, 5] width 258 height 11
click at [239, 22] on link "Next »" at bounding box center [242, 22] width 20 height 10
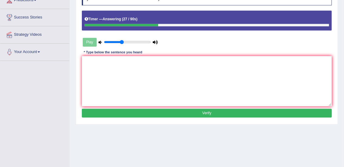
scroll to position [91, 0]
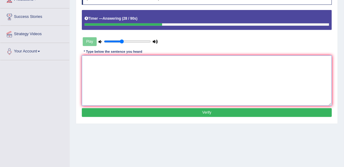
click at [123, 76] on textarea at bounding box center [207, 80] width 250 height 50
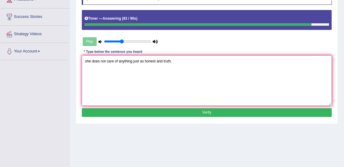
type textarea "she does not care of anything just as honest and truth."
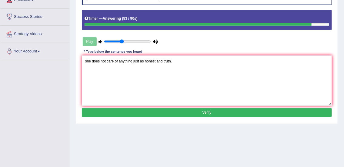
click at [305, 110] on button "Verify" at bounding box center [207, 112] width 250 height 9
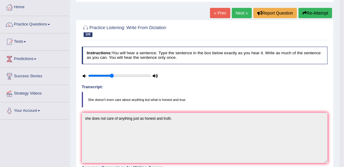
scroll to position [15, 0]
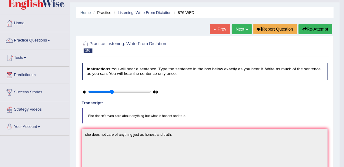
click at [240, 32] on link "Next »" at bounding box center [242, 29] width 20 height 10
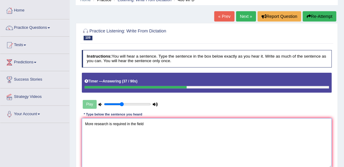
scroll to position [43, 0]
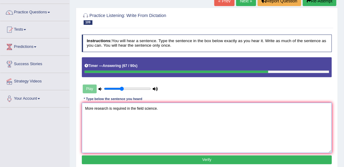
type textarea "More research is required in the field science."
click at [215, 161] on button "Verify" at bounding box center [207, 159] width 250 height 9
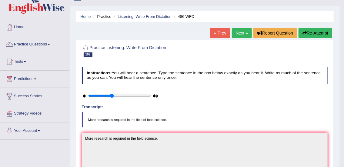
scroll to position [0, 0]
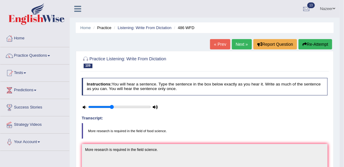
click at [245, 42] on link "Next »" at bounding box center [242, 44] width 20 height 10
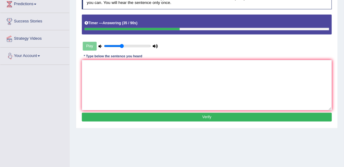
scroll to position [89, 0]
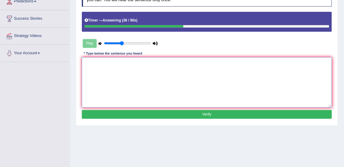
click at [124, 68] on textarea at bounding box center [207, 82] width 250 height 50
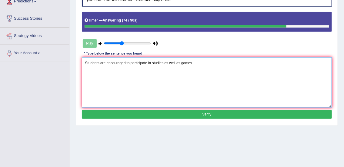
type textarea "Students are encouraged to participate in studies as well as games."
click at [193, 116] on button "Verify" at bounding box center [207, 114] width 250 height 9
